Goal: Obtain resource: Download file/media

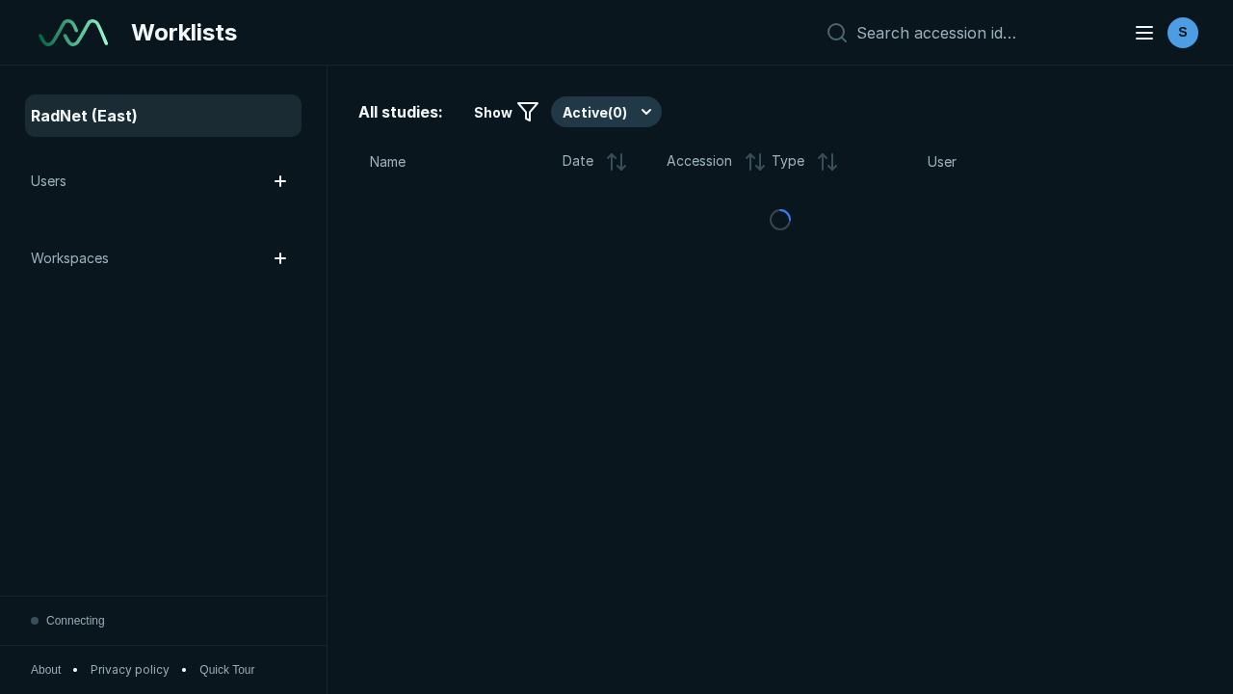
scroll to position [5262, 8027]
